Goal: Information Seeking & Learning: Understand process/instructions

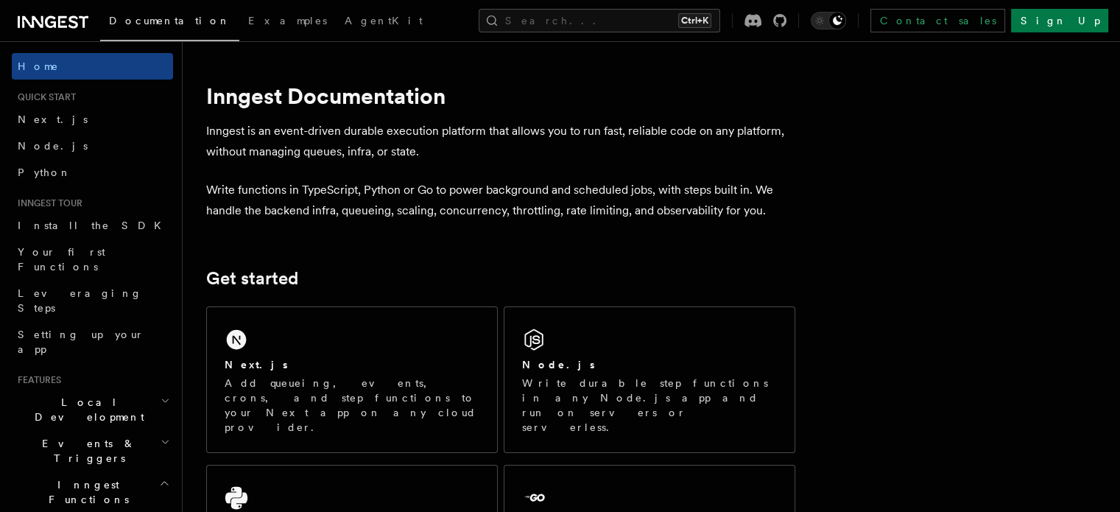
click at [616, 371] on div "Node.js" at bounding box center [649, 364] width 255 height 15
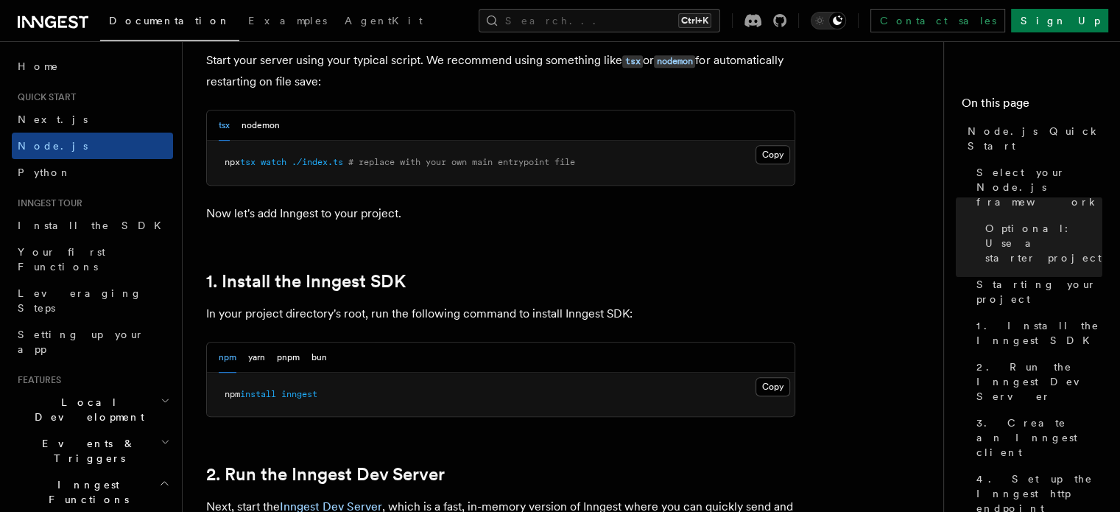
scroll to position [746, 0]
click at [784, 386] on button "Copy Copied" at bounding box center [773, 386] width 35 height 19
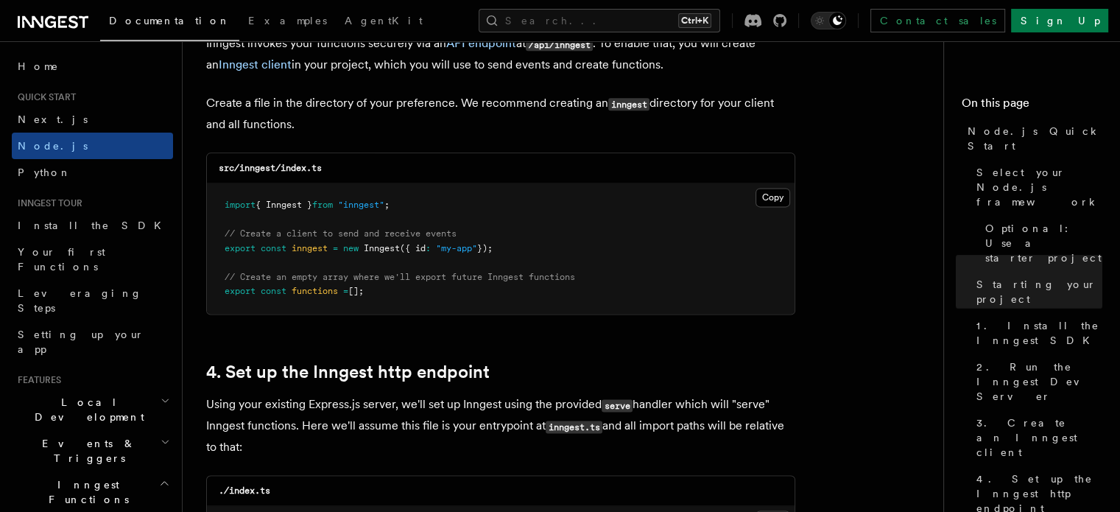
scroll to position [1937, 0]
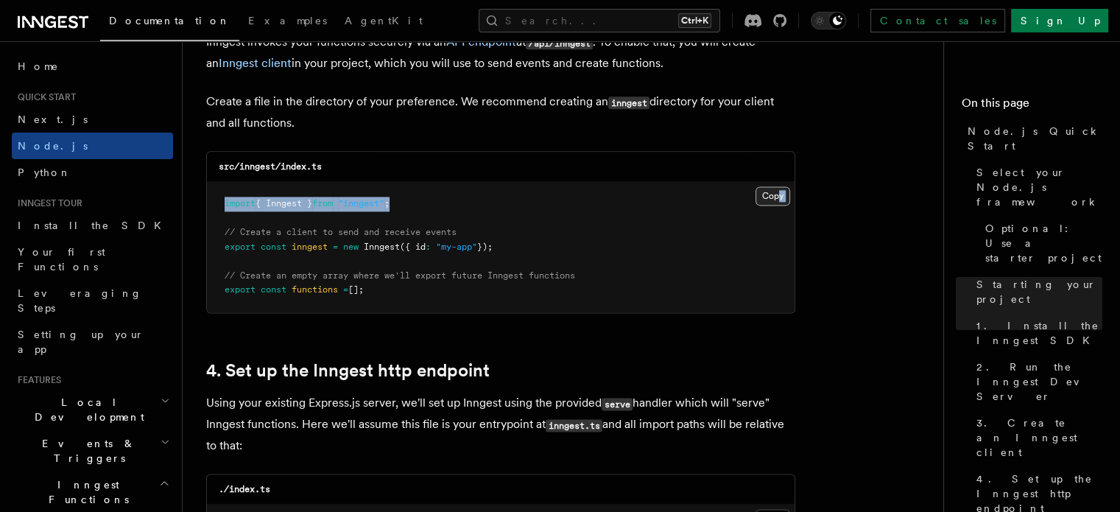
drag, startPoint x: 783, startPoint y: 186, endPoint x: 778, endPoint y: 194, distance: 9.0
click at [778, 194] on div "Copy Copied import { Inngest } from "inngest" ; // Create a client to send and …" at bounding box center [501, 247] width 588 height 130
click at [778, 194] on button "Copy Copied" at bounding box center [773, 195] width 35 height 19
